Goal: Entertainment & Leisure: Browse casually

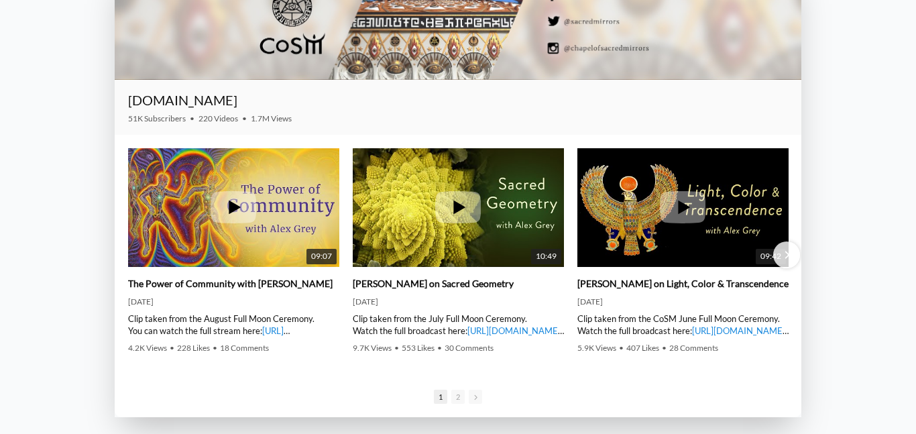
scroll to position [1807, 0]
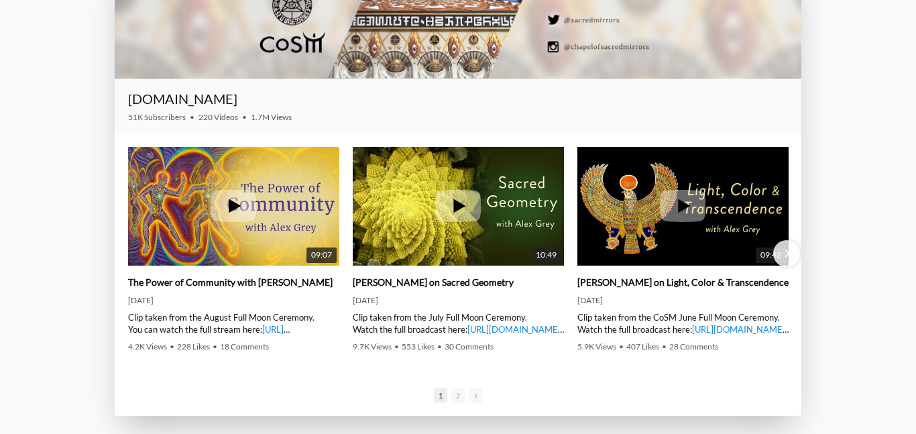
drag, startPoint x: 635, startPoint y: 137, endPoint x: 823, endPoint y: 92, distance: 193.2
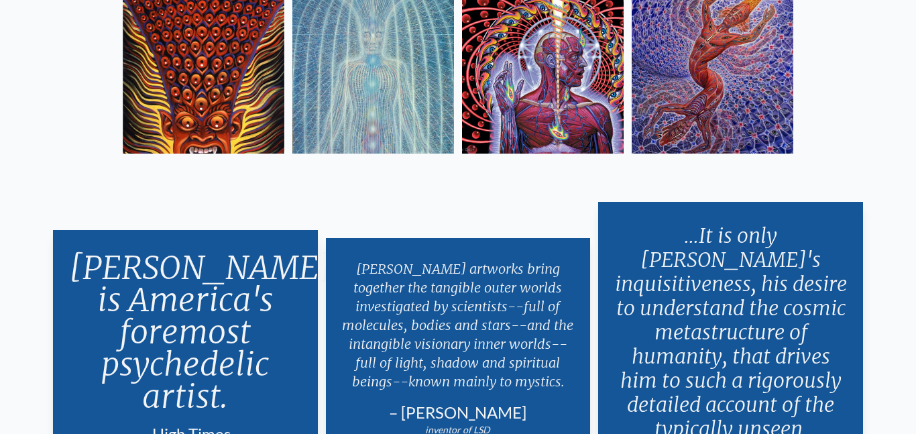
scroll to position [2307, 0]
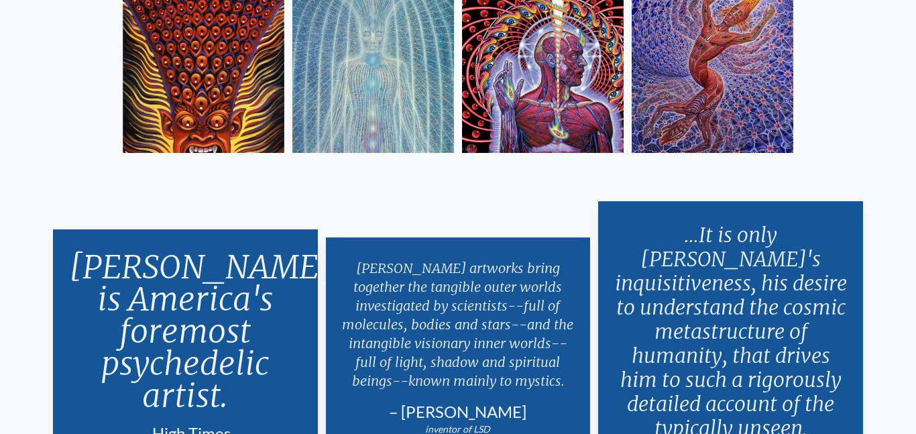
click at [530, 94] on img at bounding box center [543, 72] width 162 height 162
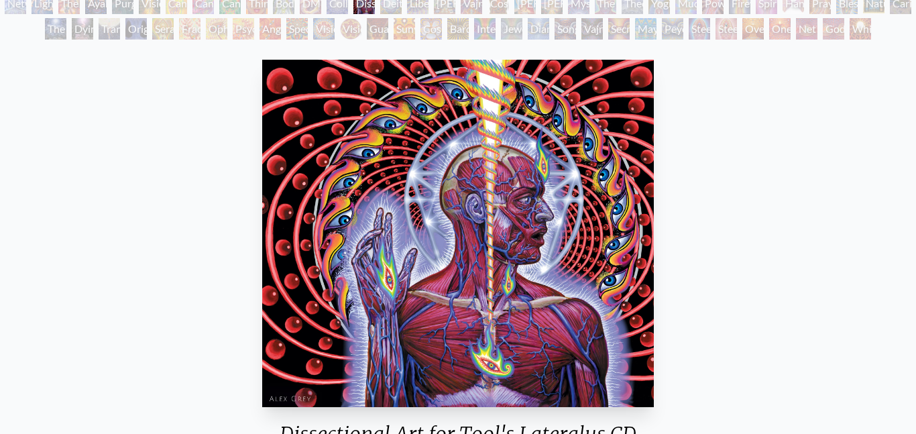
scroll to position [116, 0]
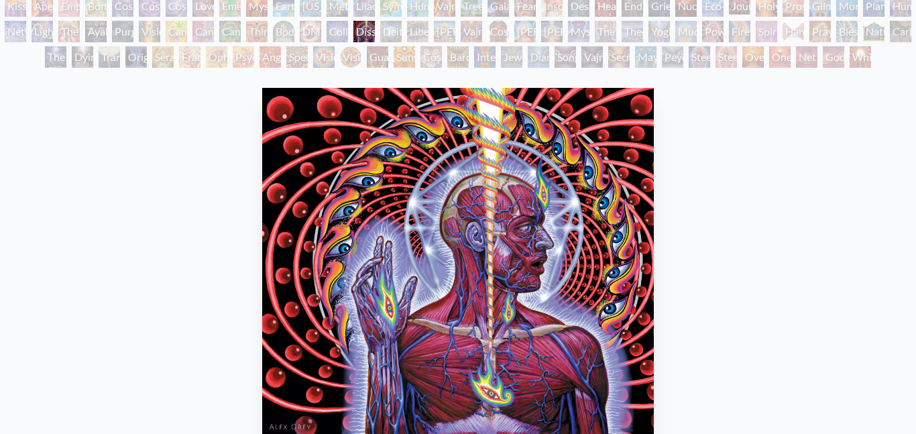
click at [399, 34] on div "Deities & Demons Drinking from the Milky Pool" at bounding box center [390, 31] width 21 height 21
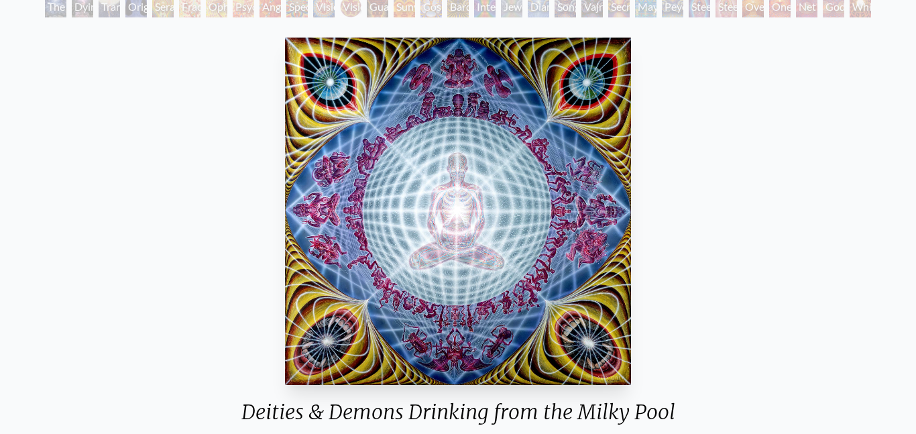
scroll to position [70, 0]
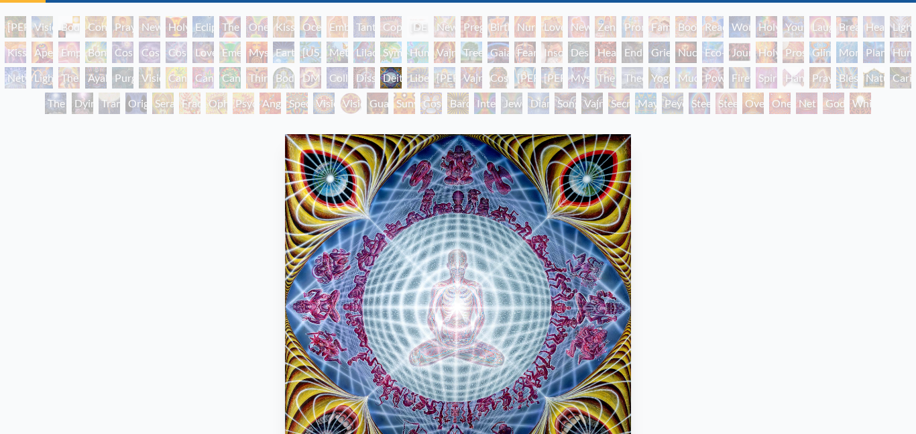
click at [315, 81] on div "DMT - The Spirit Molecule" at bounding box center [310, 77] width 21 height 21
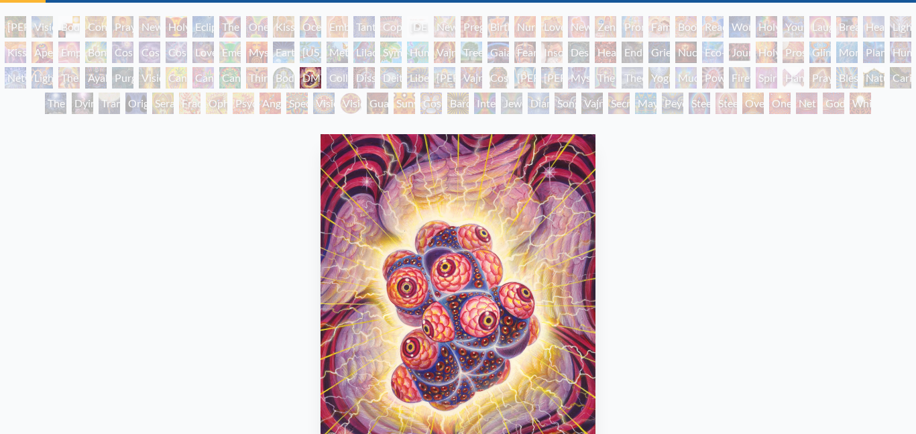
click at [268, 78] on div "Third Eye Tears of Joy" at bounding box center [256, 77] width 21 height 21
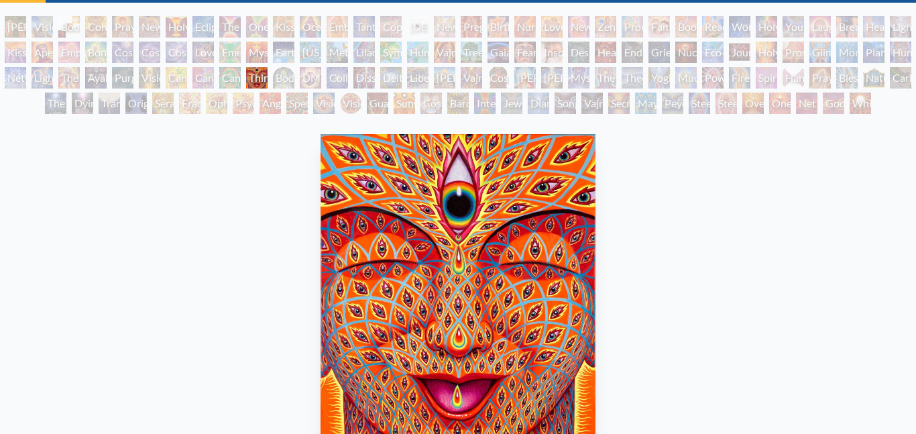
click at [294, 82] on div "Body/Mind as a Vibratory Field of Energy" at bounding box center [283, 77] width 21 height 21
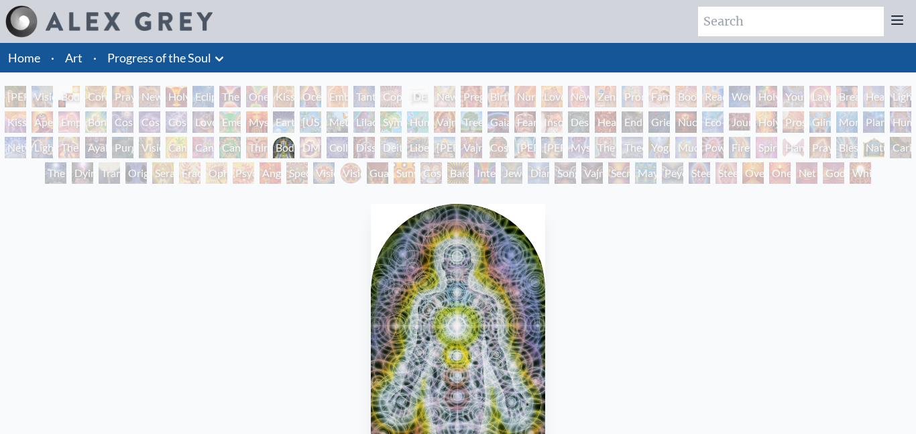
click at [308, 179] on div "Spectral Lotus" at bounding box center [296, 172] width 21 height 21
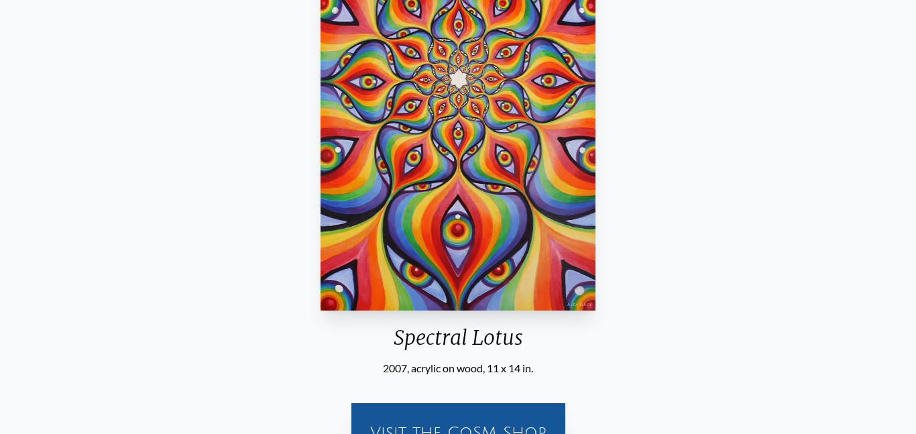
scroll to position [243, 0]
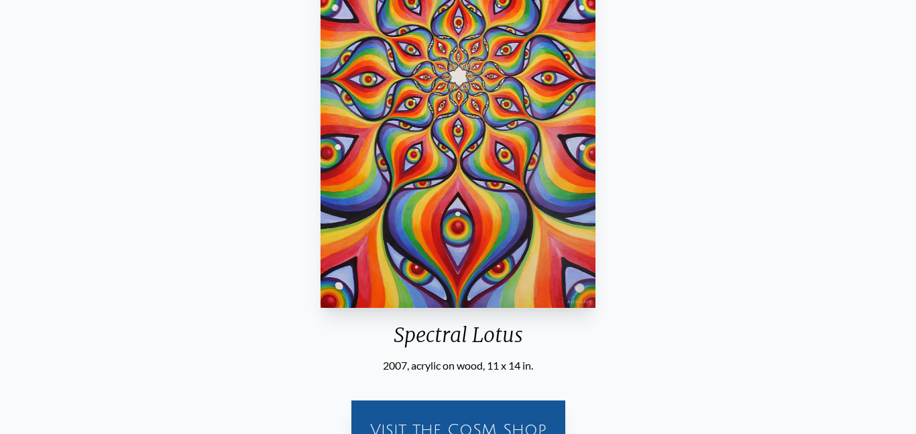
click at [282, 158] on div "Spectral Lotus 2007, acrylic on wood, 11 x 14 in. Visit the CoSM Shop" at bounding box center [458, 212] width 895 height 515
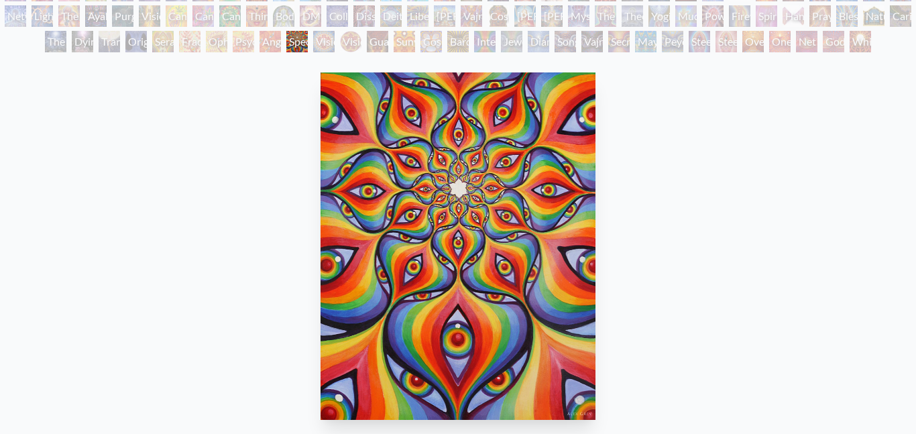
scroll to position [122, 0]
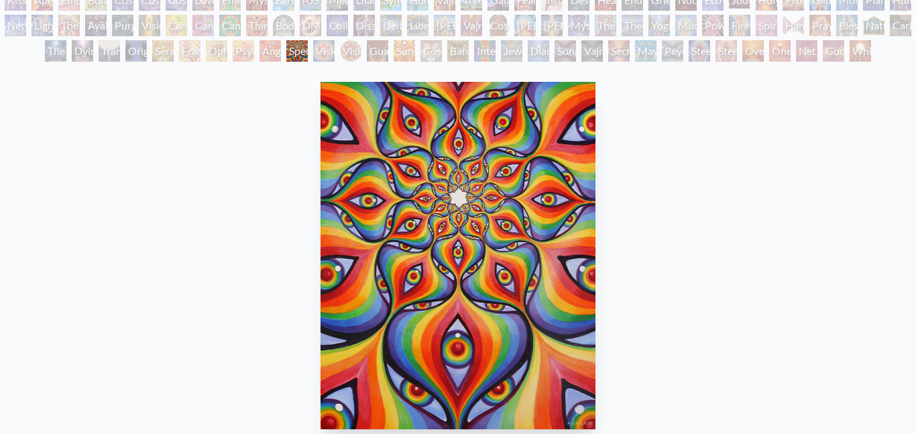
click at [237, 21] on div "Cannabacchus" at bounding box center [229, 25] width 21 height 21
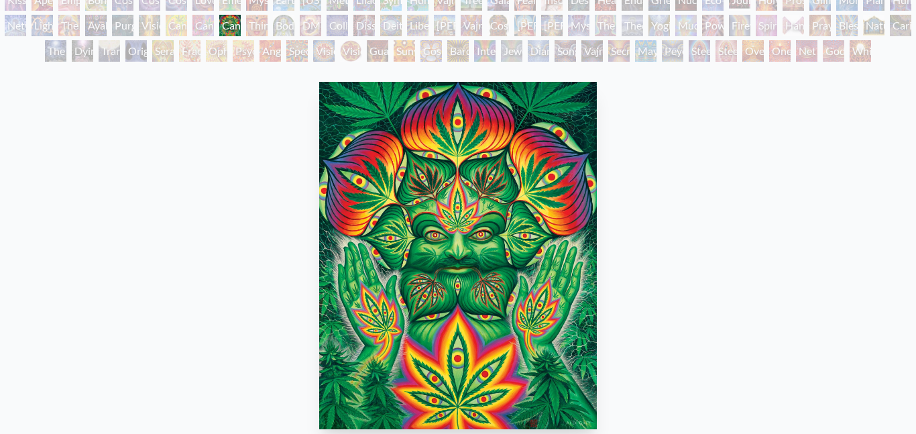
click at [213, 20] on div "Cannabis Sutra" at bounding box center [202, 25] width 21 height 21
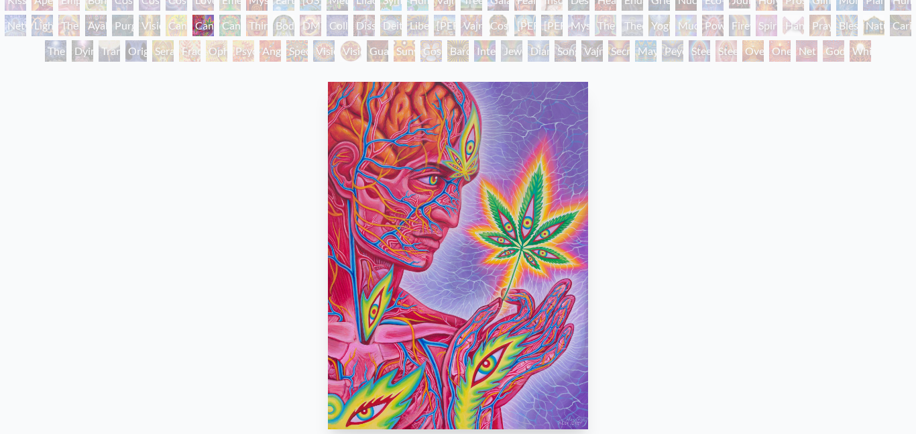
click at [151, 23] on div "Vision Tree" at bounding box center [149, 25] width 21 height 21
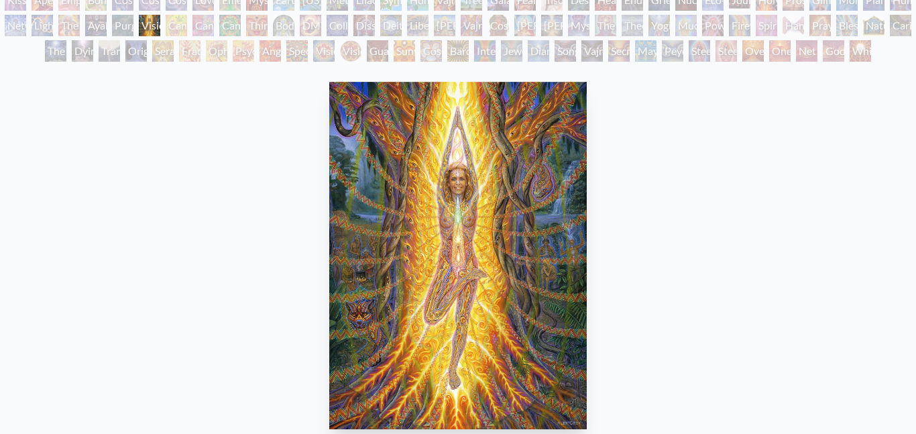
click at [128, 25] on div "Purging" at bounding box center [122, 25] width 21 height 21
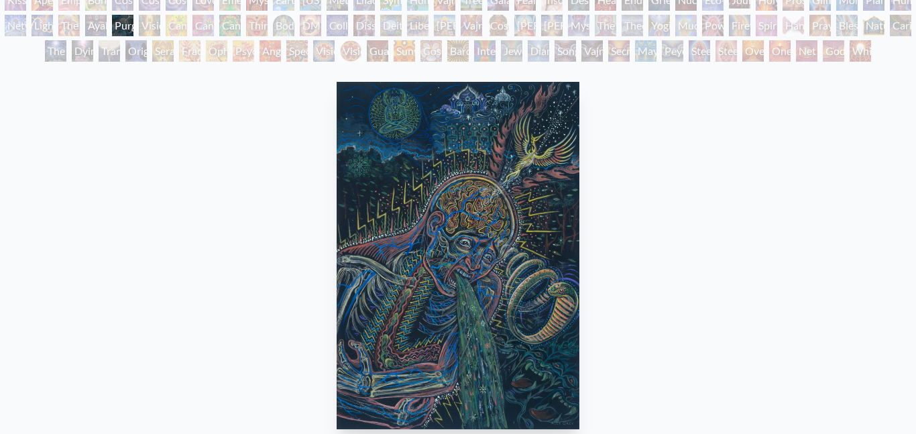
click at [170, 28] on div "Cannabis Mudra" at bounding box center [176, 25] width 21 height 21
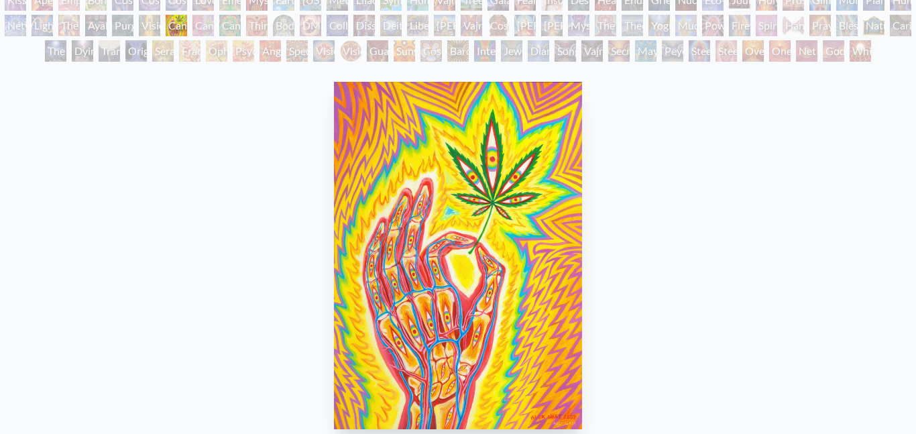
click at [151, 26] on div "Vision Tree" at bounding box center [149, 25] width 21 height 21
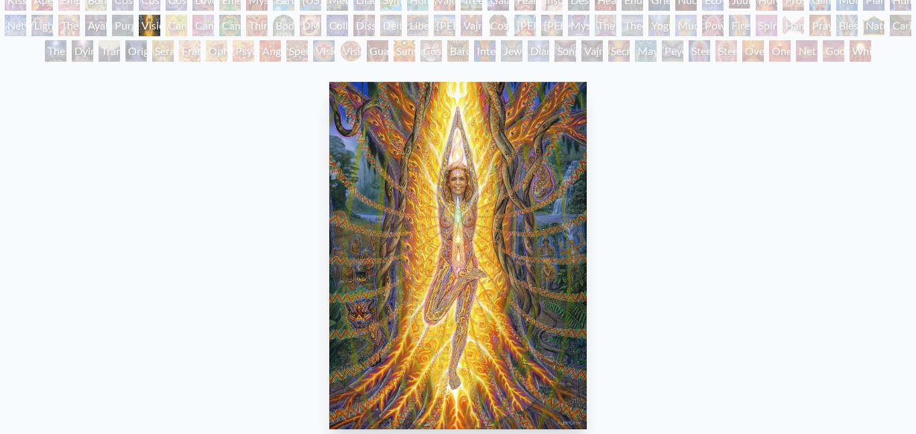
click at [121, 24] on div "Purging" at bounding box center [122, 25] width 21 height 21
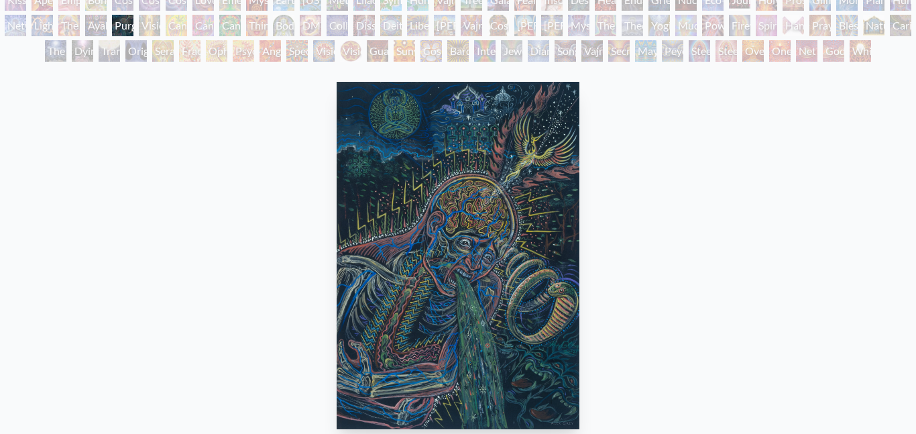
click at [105, 22] on div "Ayahuasca Visitation" at bounding box center [95, 25] width 21 height 21
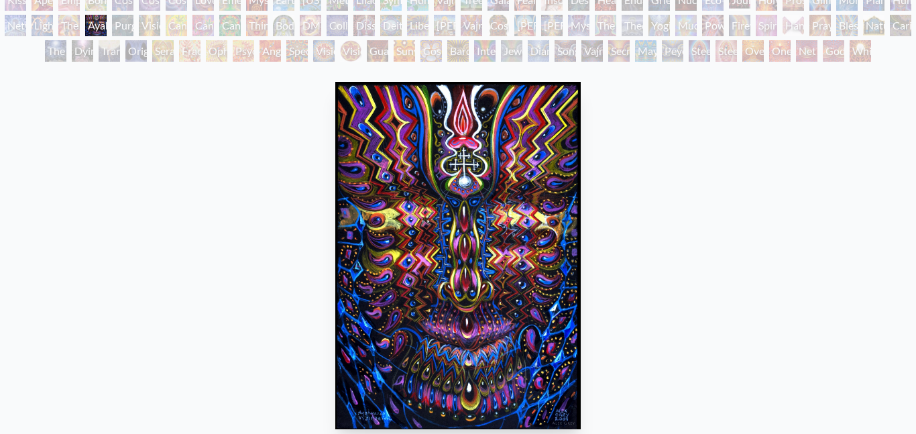
click at [87, 23] on div "[PERSON_NAME] & Eve Visionary Origin of Language Body, Mind, Spirit Contemplati…" at bounding box center [458, 15] width 916 height 102
click at [78, 23] on div "The Shulgins and their Alchemical Angels" at bounding box center [68, 25] width 21 height 21
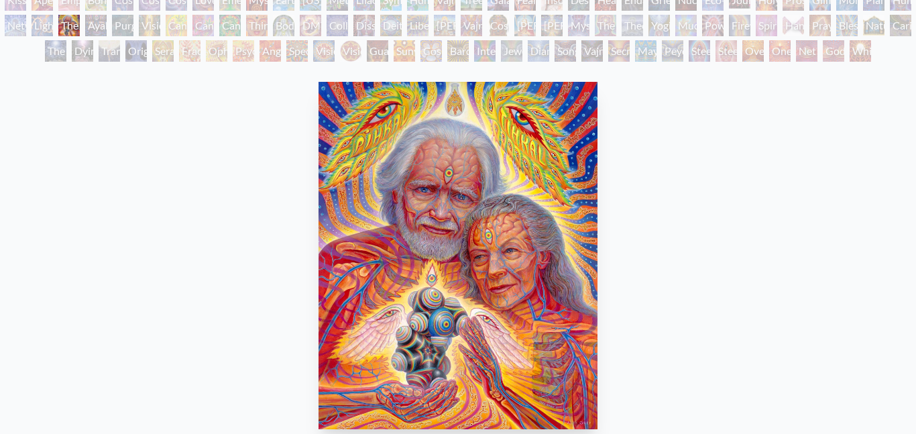
click at [50, 21] on div "Lightworker" at bounding box center [42, 25] width 21 height 21
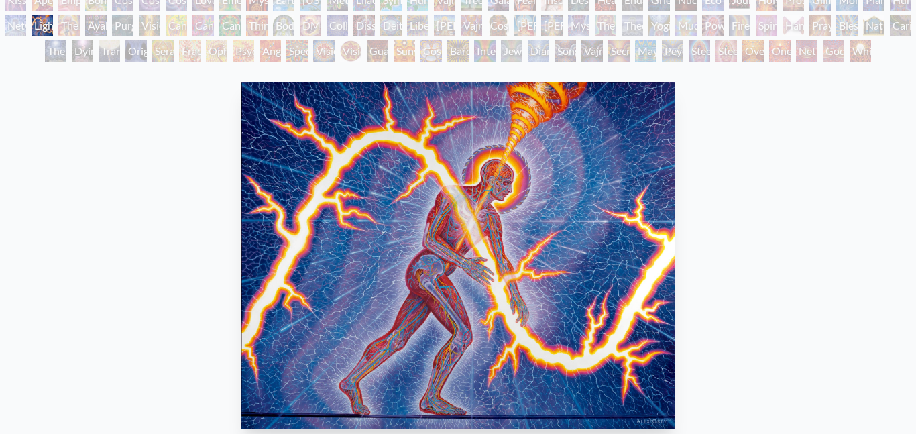
click at [16, 21] on div "Networks" at bounding box center [15, 25] width 21 height 21
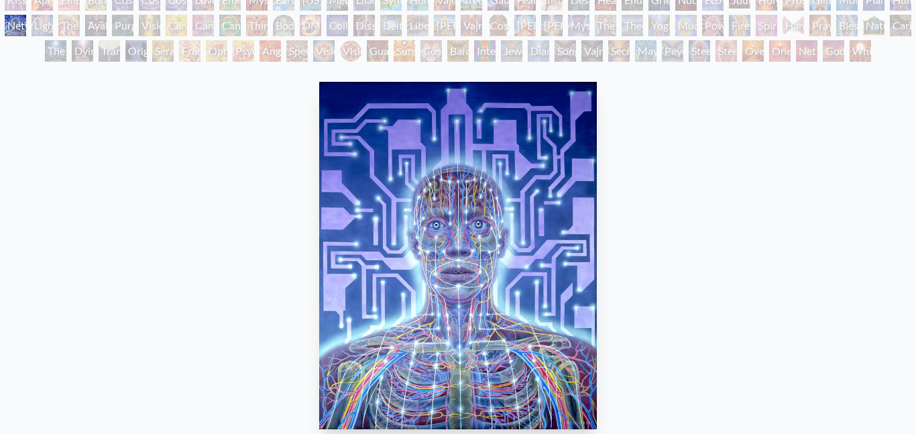
click at [866, 53] on div "White Light" at bounding box center [860, 50] width 21 height 21
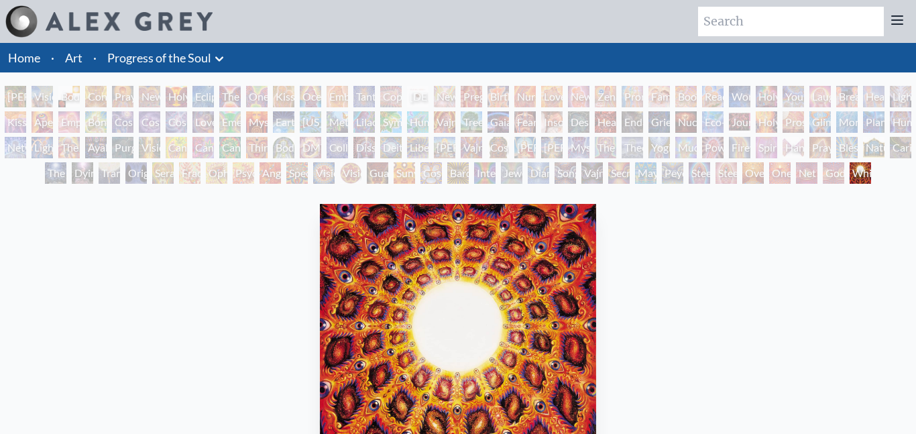
click at [842, 175] on div "Godself" at bounding box center [833, 172] width 21 height 21
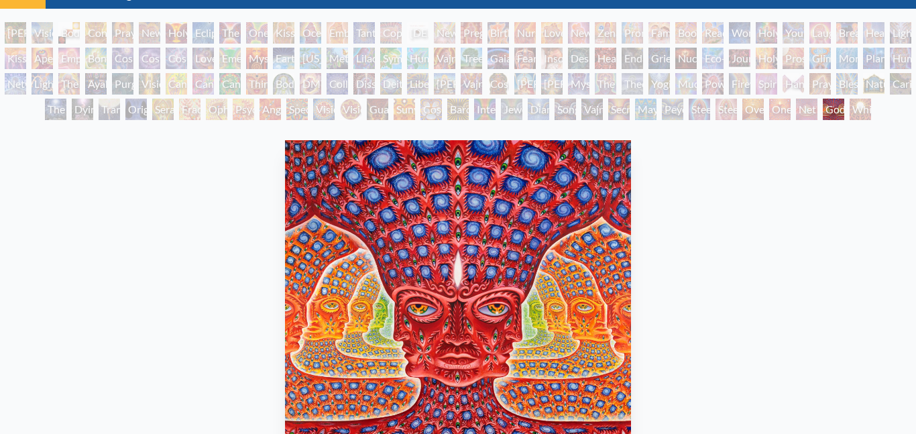
scroll to position [76, 0]
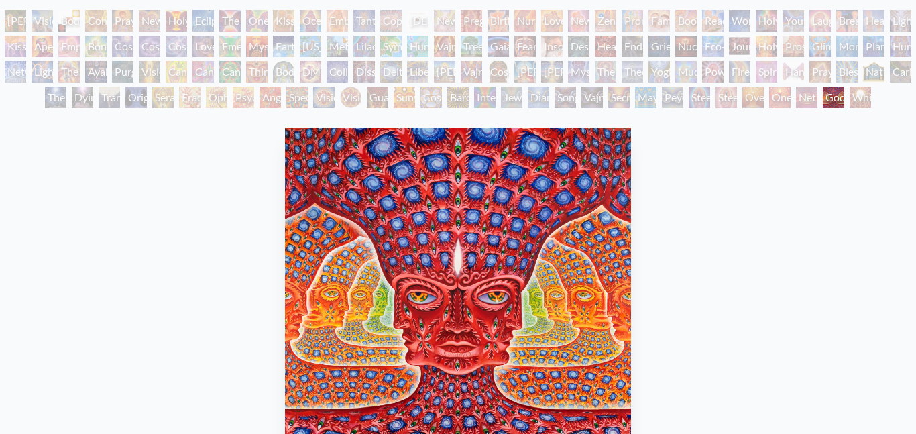
click at [804, 95] on div "Net of Being" at bounding box center [806, 97] width 21 height 21
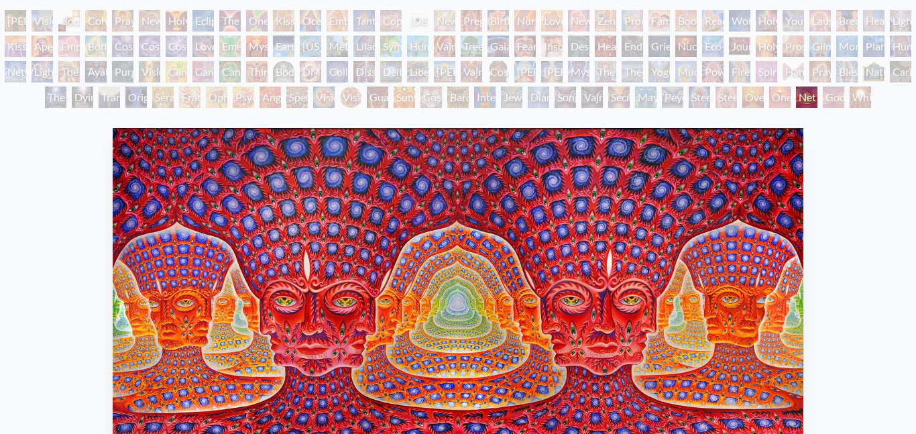
click at [818, 95] on div "Net of Being" at bounding box center [806, 97] width 21 height 21
click at [837, 103] on div "Godself" at bounding box center [833, 97] width 21 height 21
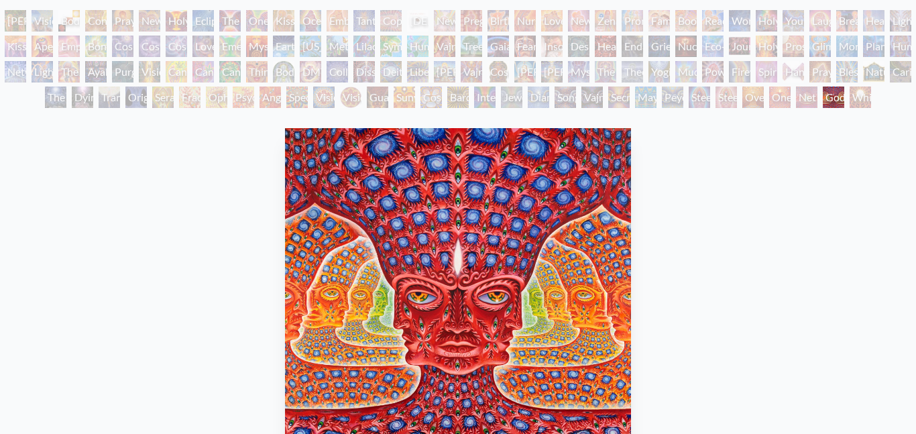
click at [811, 99] on div "Net of Being" at bounding box center [806, 97] width 21 height 21
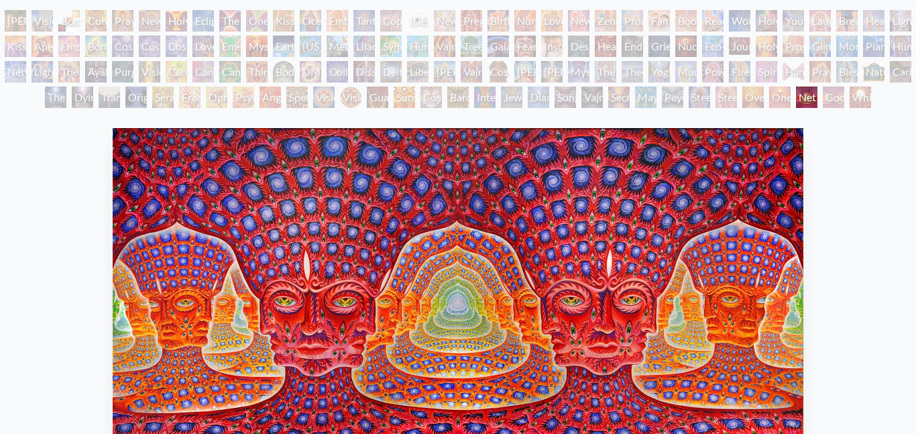
click at [783, 99] on div "One" at bounding box center [779, 97] width 21 height 21
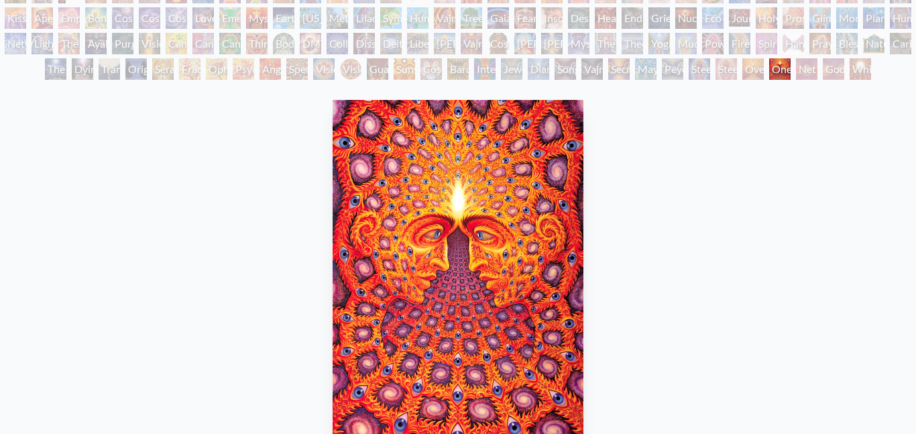
scroll to position [106, 0]
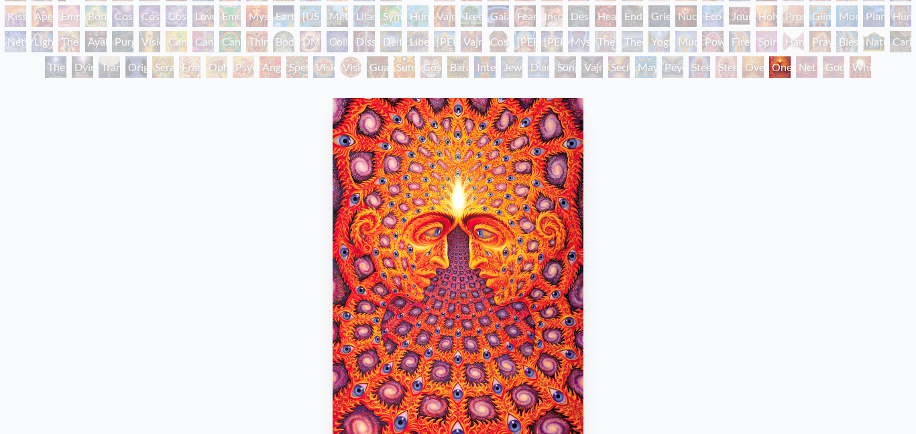
click at [754, 74] on div "Oversoul" at bounding box center [752, 66] width 21 height 21
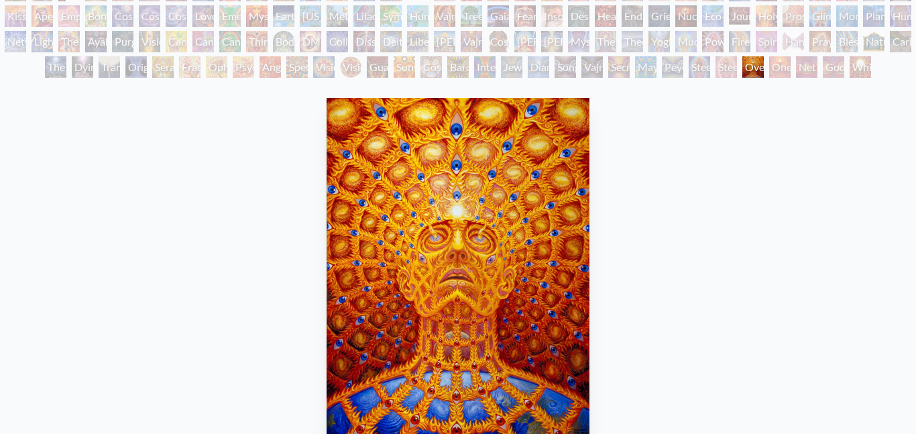
click at [721, 72] on div "Steeplehead 2" at bounding box center [726, 66] width 21 height 21
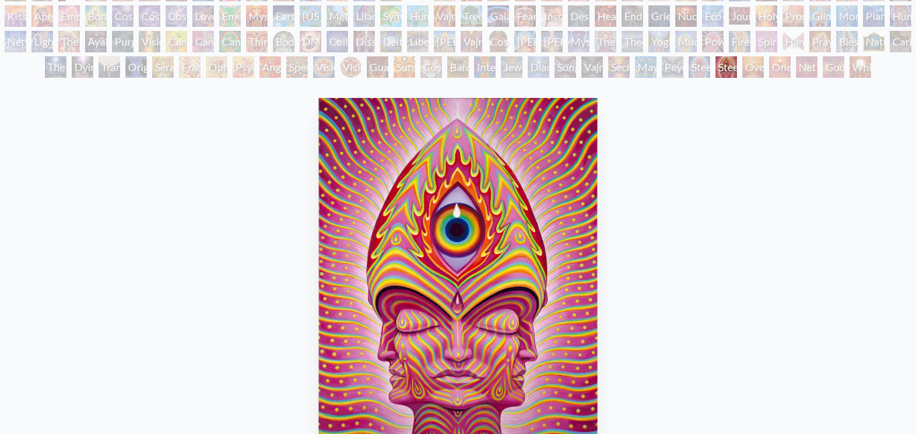
click at [697, 76] on div "Steeplehead 1" at bounding box center [699, 66] width 21 height 21
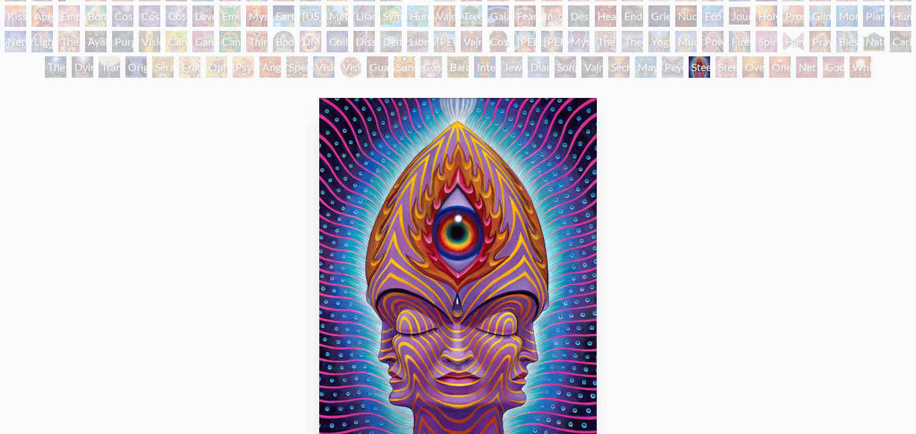
drag, startPoint x: 832, startPoint y: 95, endPoint x: 879, endPoint y: 40, distance: 71.4
click at [879, 40] on div "[PERSON_NAME] & Eve Visionary Origin of Language Body, Mind, Spirit Contemplati…" at bounding box center [458, 299] width 916 height 638
click at [858, 42] on div "Blessing Hand" at bounding box center [846, 41] width 21 height 21
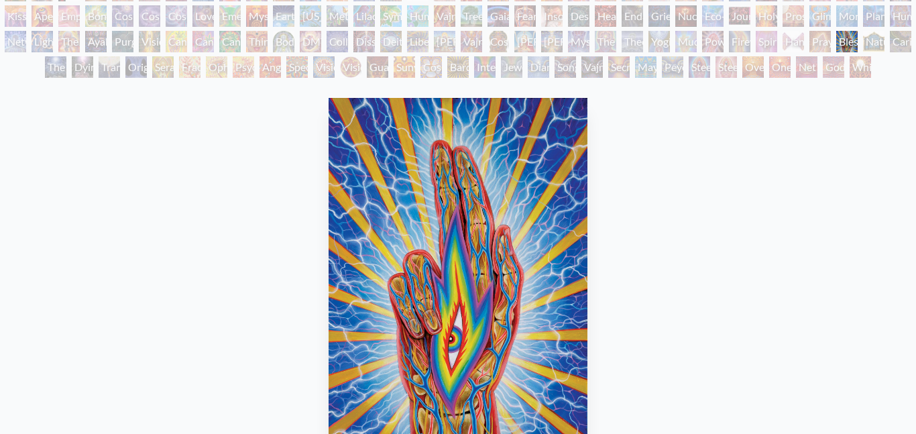
click at [831, 42] on div "Praying Hands" at bounding box center [819, 41] width 21 height 21
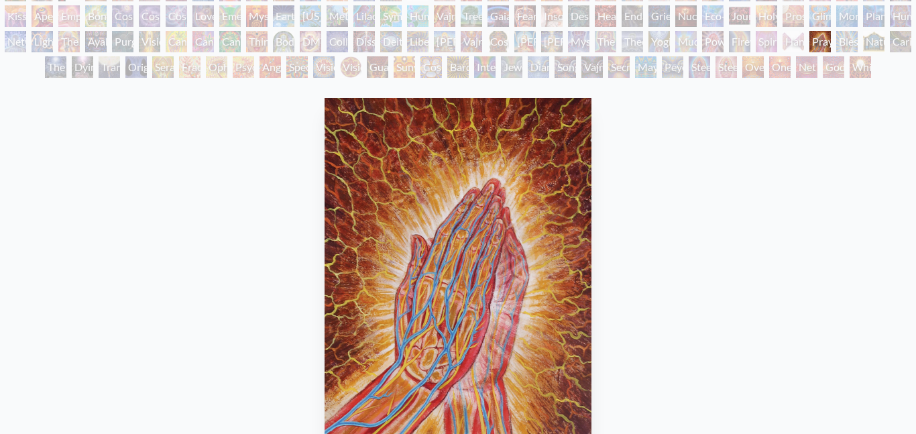
click at [804, 37] on div "Hands that See" at bounding box center [793, 41] width 21 height 21
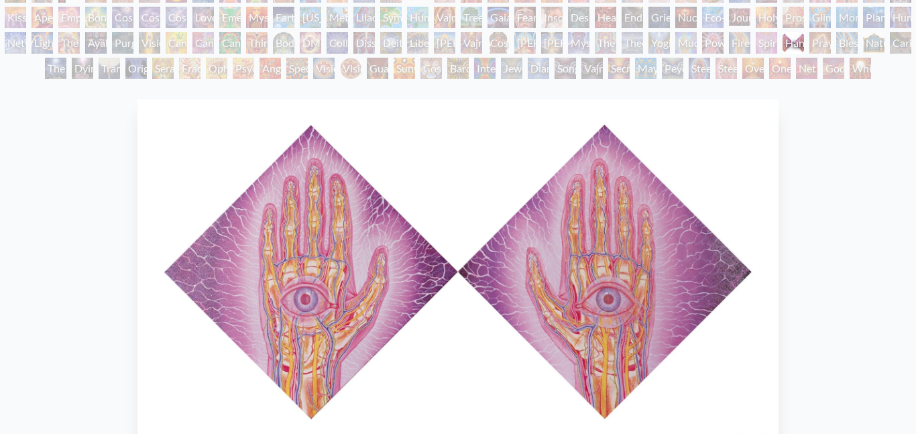
scroll to position [38, 0]
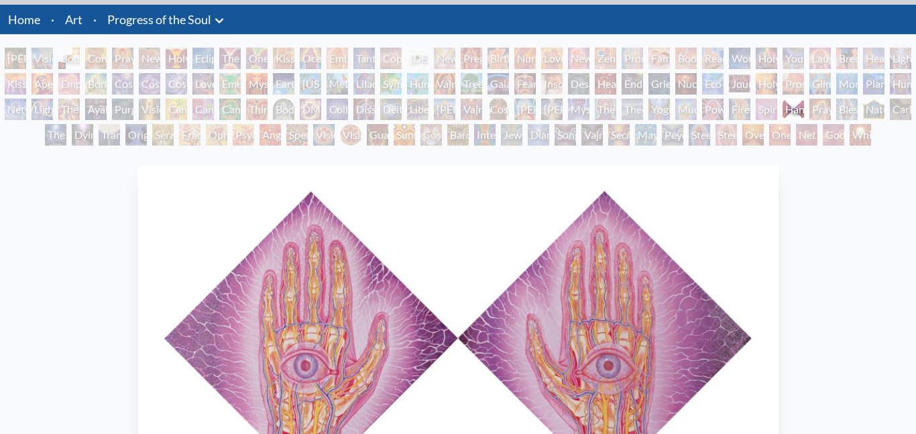
click at [804, 109] on div "Hands that See" at bounding box center [793, 109] width 21 height 21
click at [53, 132] on div "The Soul Finds It's Way" at bounding box center [55, 134] width 21 height 21
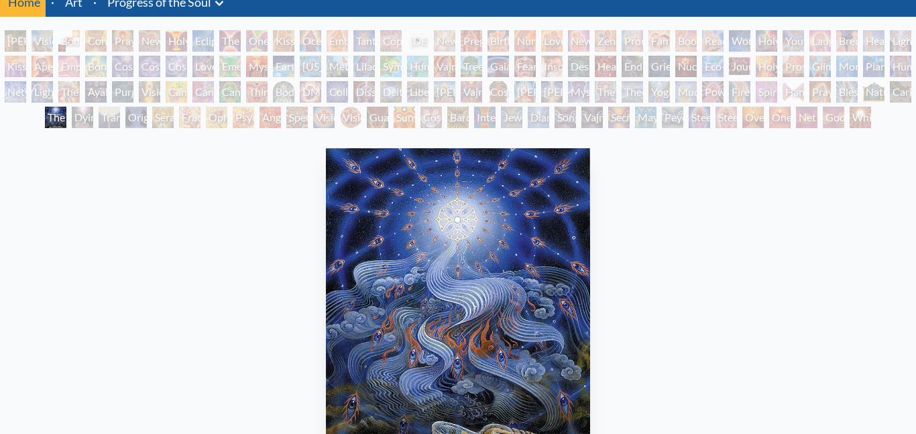
scroll to position [55, 0]
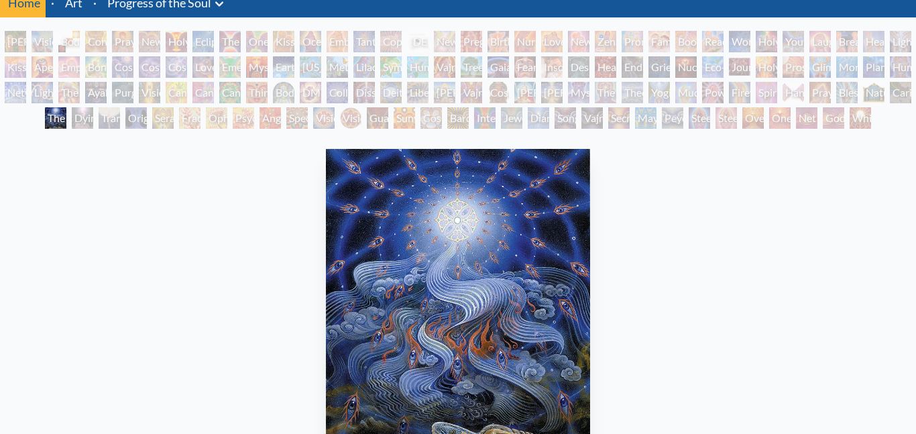
click at [873, 91] on div "[PERSON_NAME] & Eve Visionary Origin of Language Body, Mind, Spirit Contemplati…" at bounding box center [458, 82] width 916 height 102
click at [831, 91] on div "Praying Hands" at bounding box center [819, 92] width 21 height 21
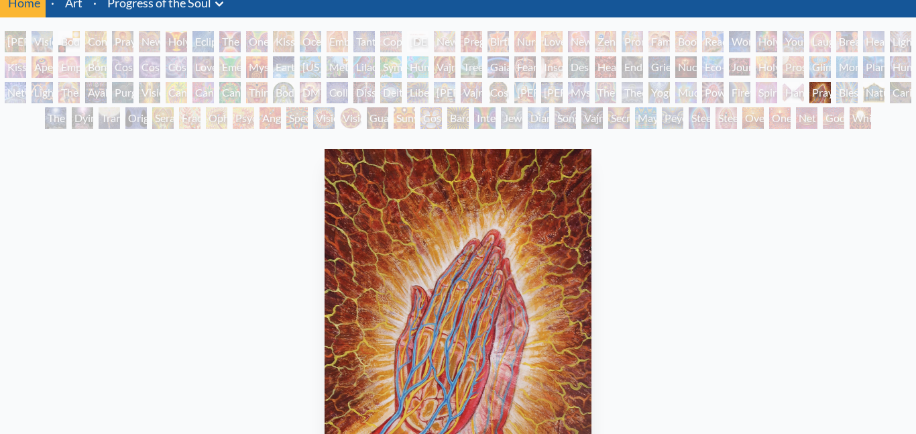
click at [858, 90] on div "Blessing Hand" at bounding box center [846, 92] width 21 height 21
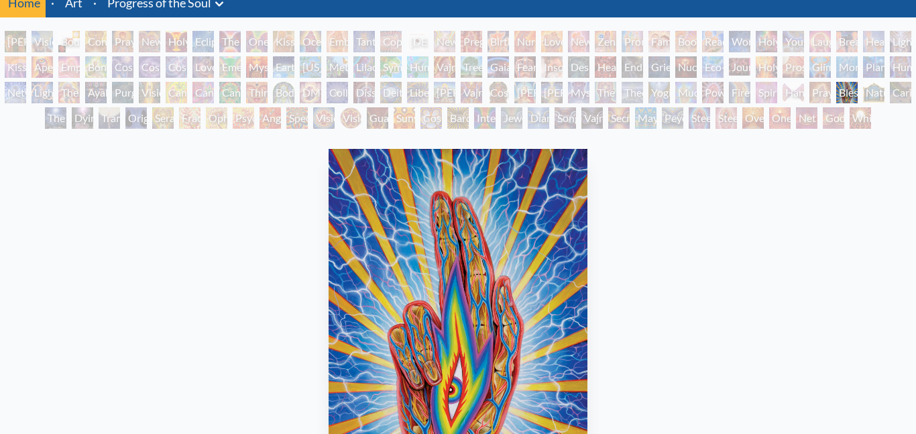
click at [831, 93] on div "Praying Hands" at bounding box center [819, 92] width 21 height 21
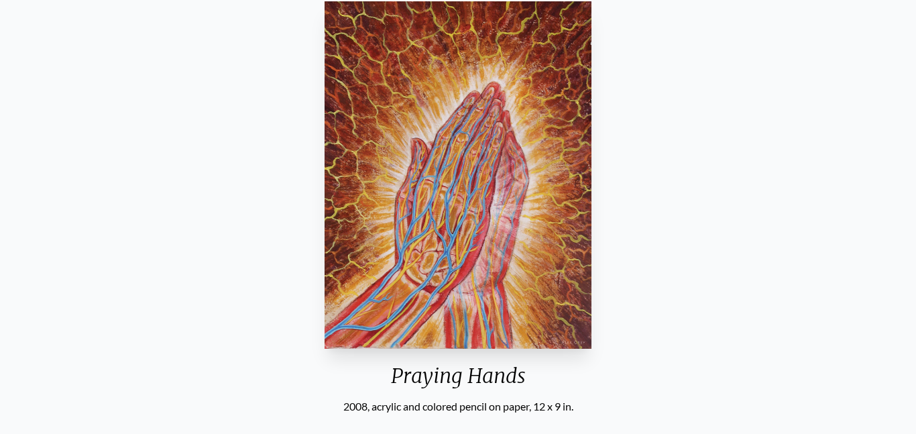
scroll to position [195, 0]
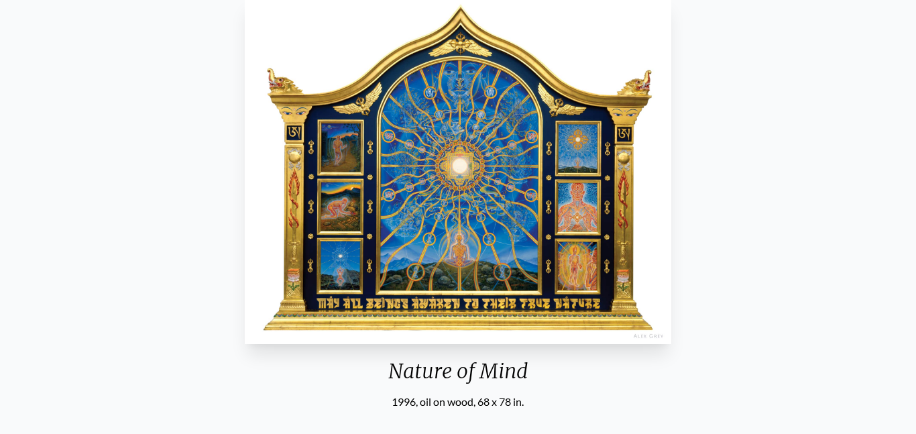
scroll to position [209, 0]
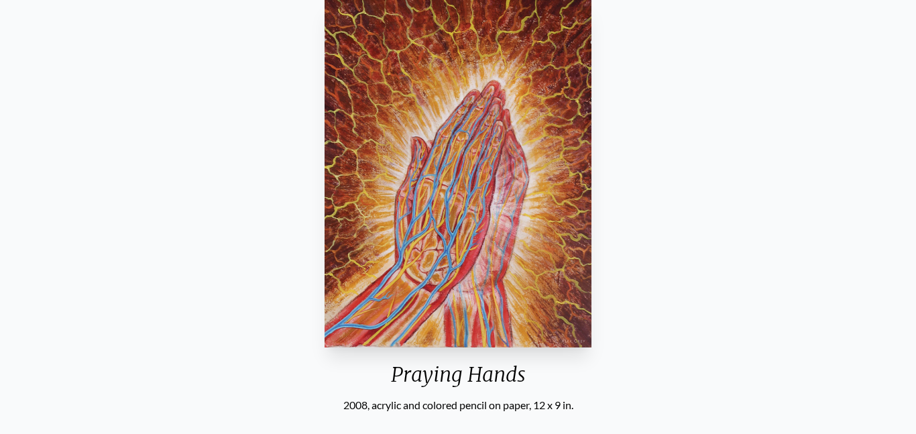
scroll to position [188, 0]
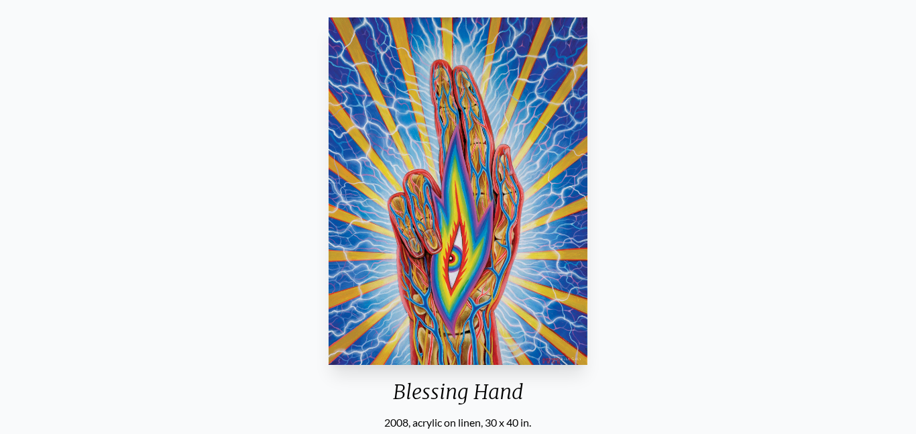
scroll to position [181, 0]
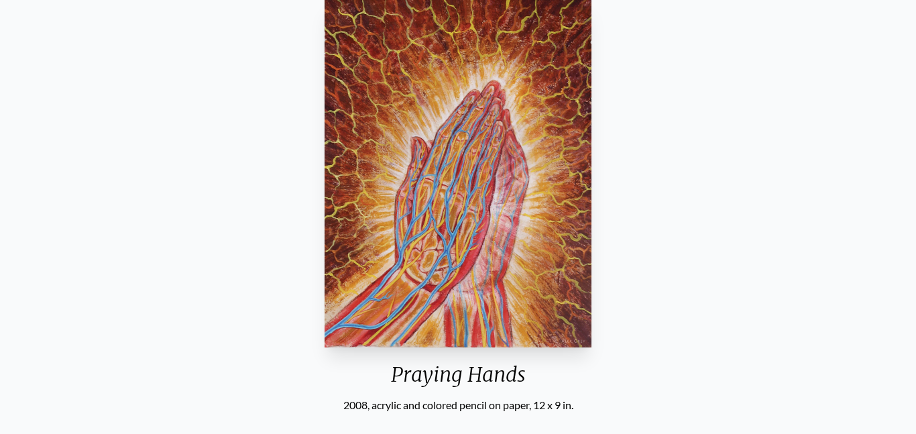
scroll to position [200, 0]
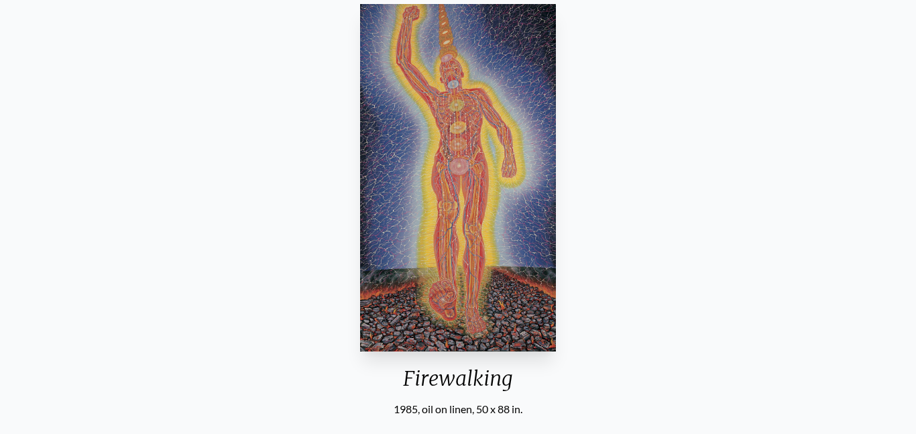
scroll to position [173, 0]
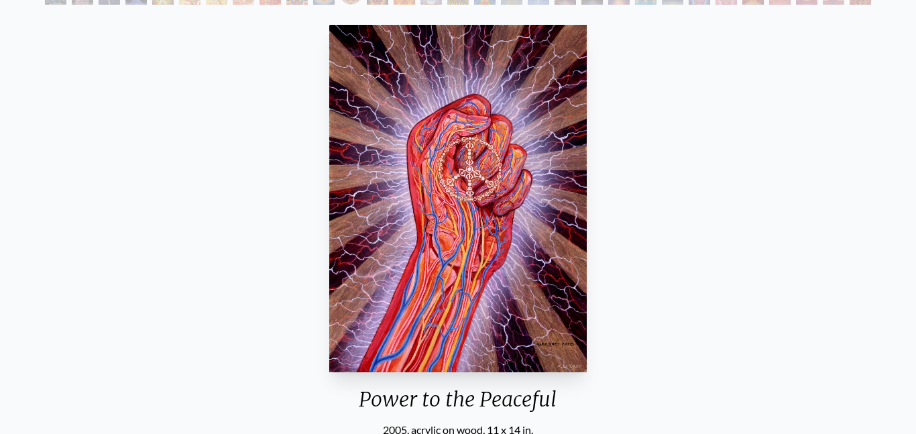
scroll to position [180, 0]
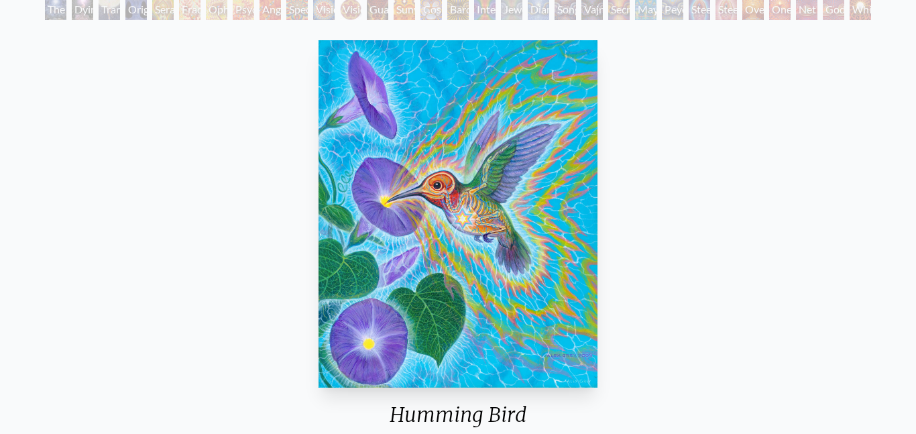
scroll to position [164, 0]
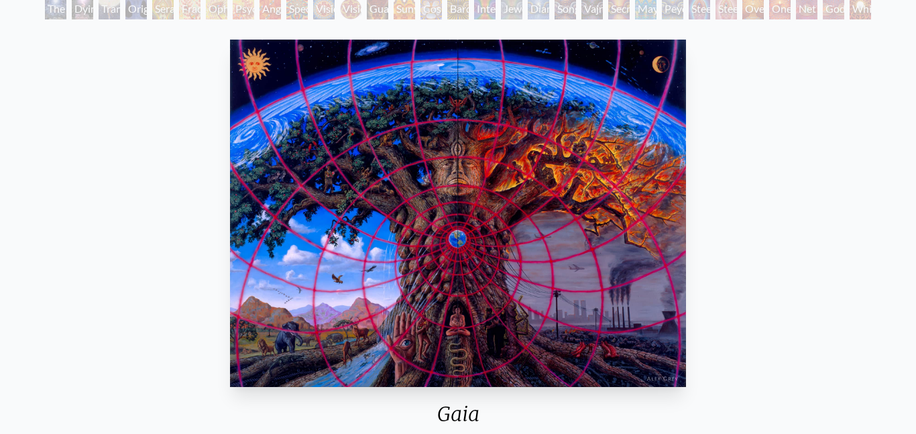
scroll to position [191, 0]
